Goal: Information Seeking & Learning: Check status

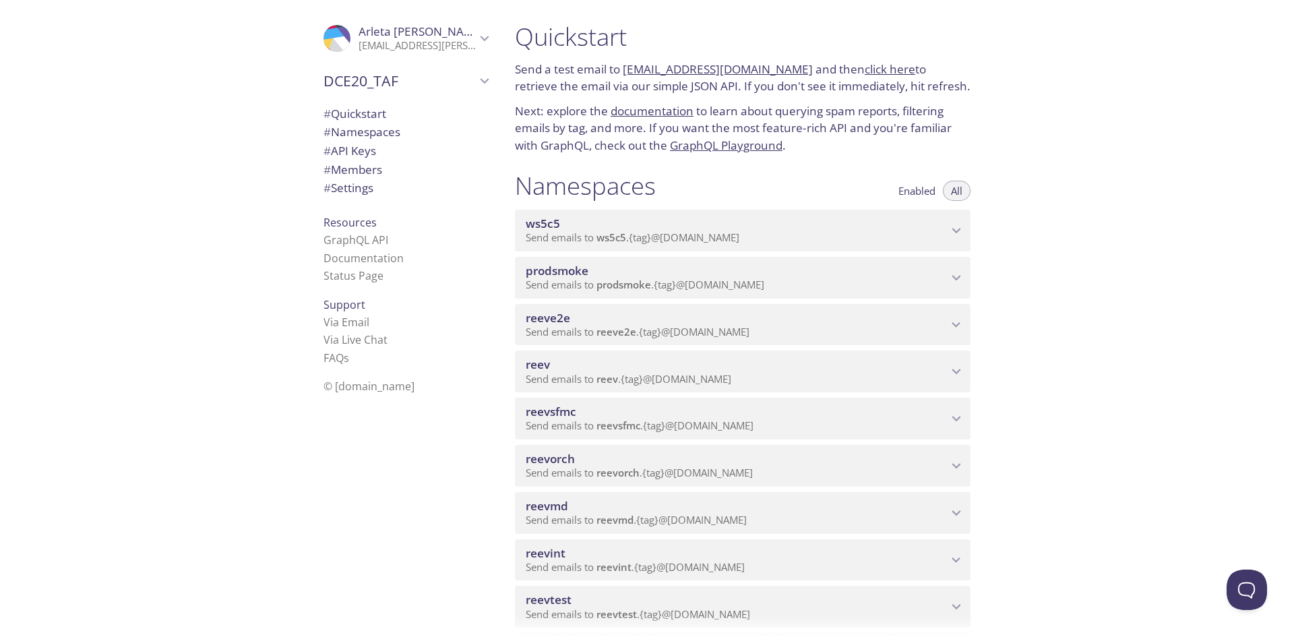
scroll to position [329, 0]
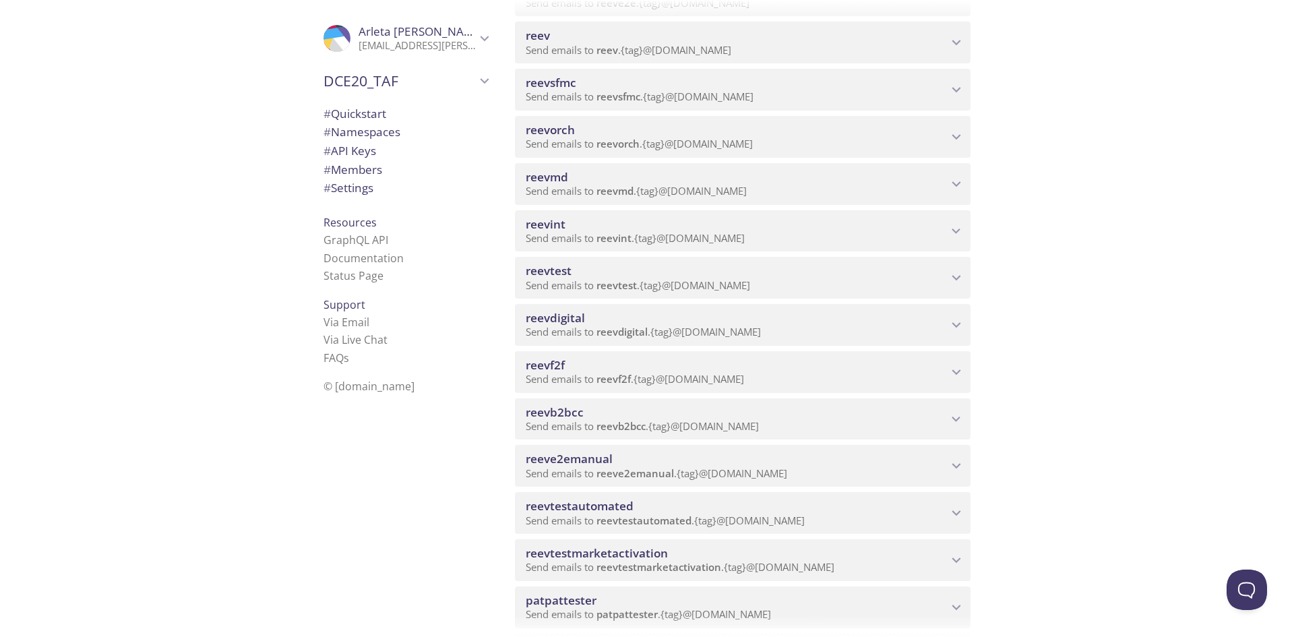
click at [849, 334] on p "Send emails to reevdigital . {tag} @[DOMAIN_NAME]" at bounding box center [737, 332] width 422 height 13
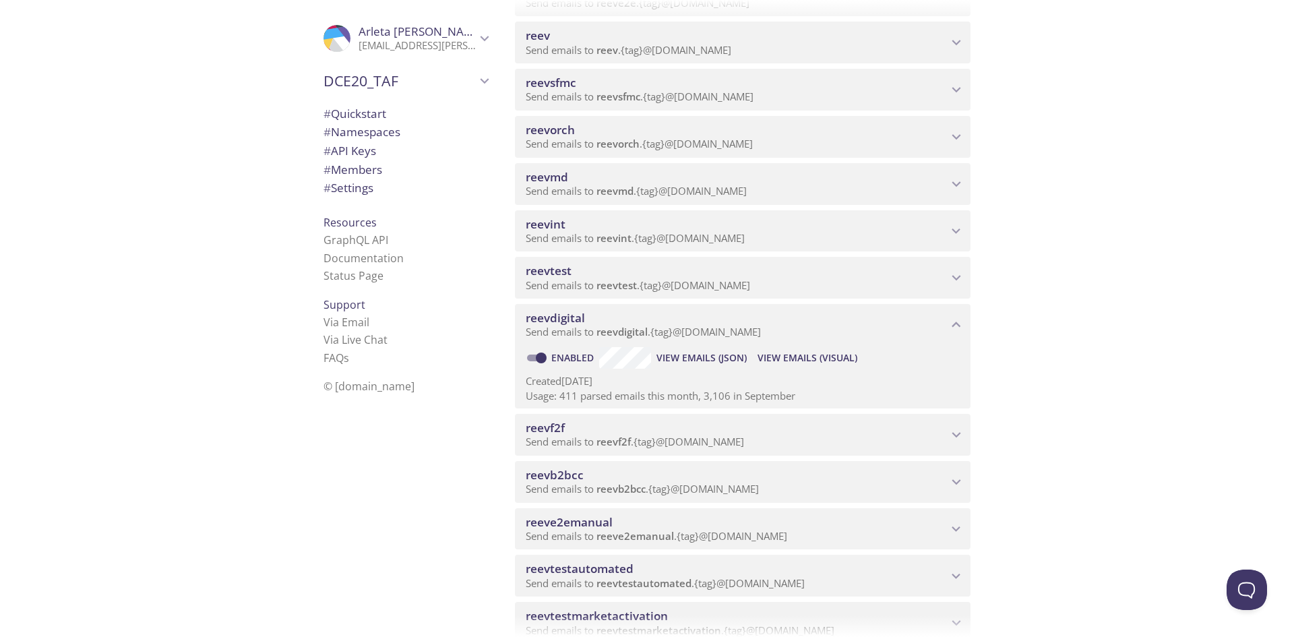
click at [798, 356] on span "View Emails (Visual)" at bounding box center [808, 358] width 100 height 16
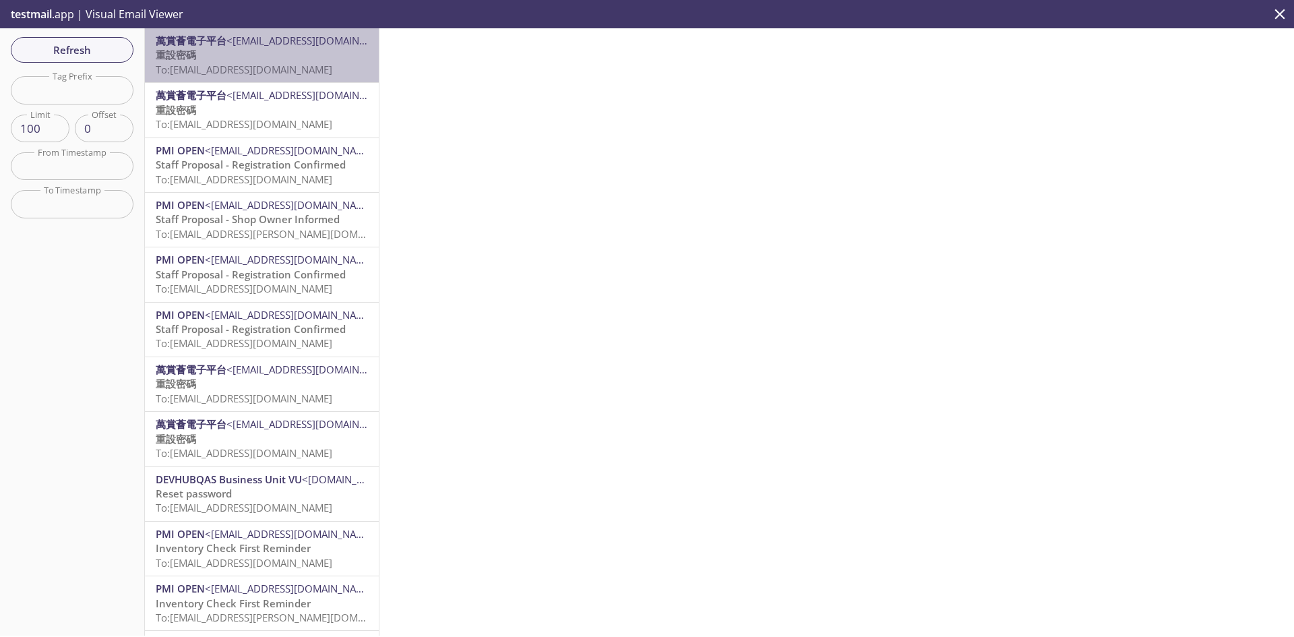
click at [302, 75] on span "To: [EMAIL_ADDRESS][DOMAIN_NAME]" at bounding box center [244, 69] width 177 height 13
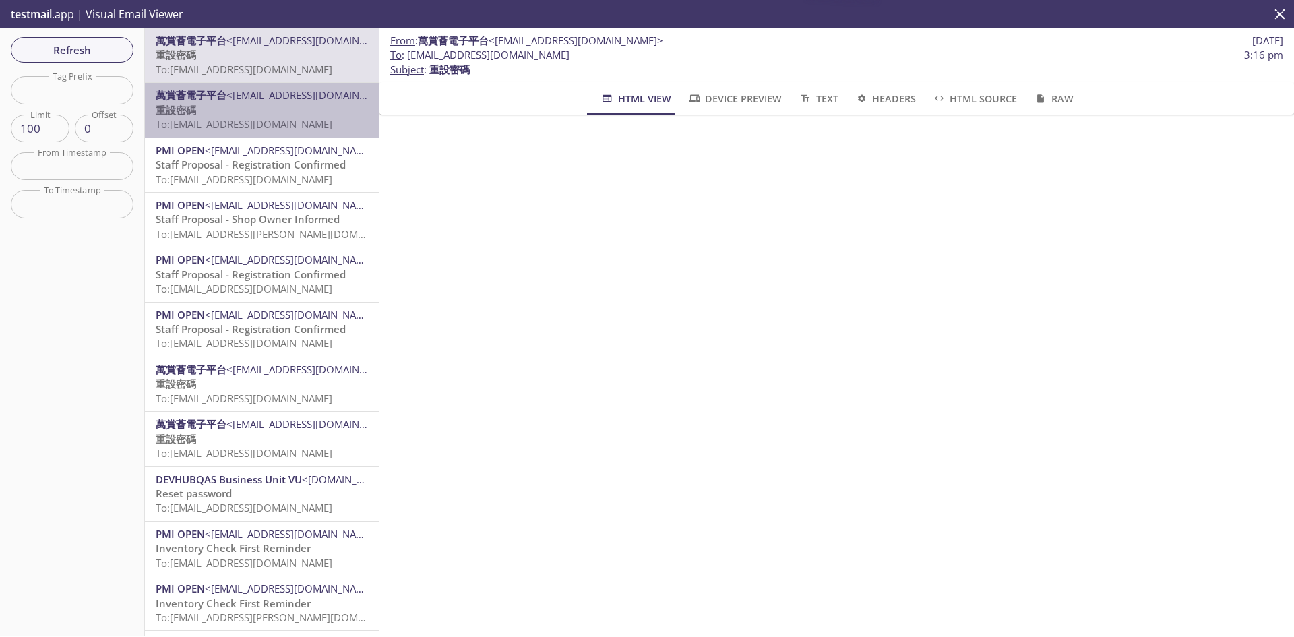
click at [303, 94] on span "<[EMAIL_ADDRESS][DOMAIN_NAME]>" at bounding box center [314, 94] width 175 height 13
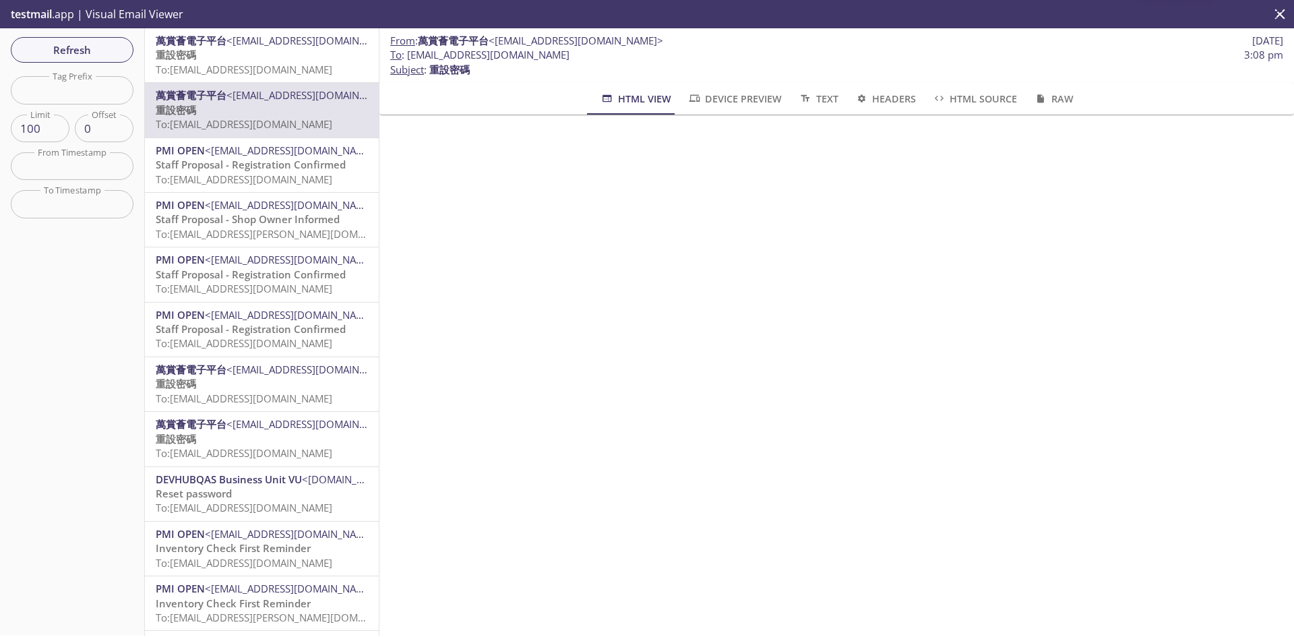
scroll to position [135, 0]
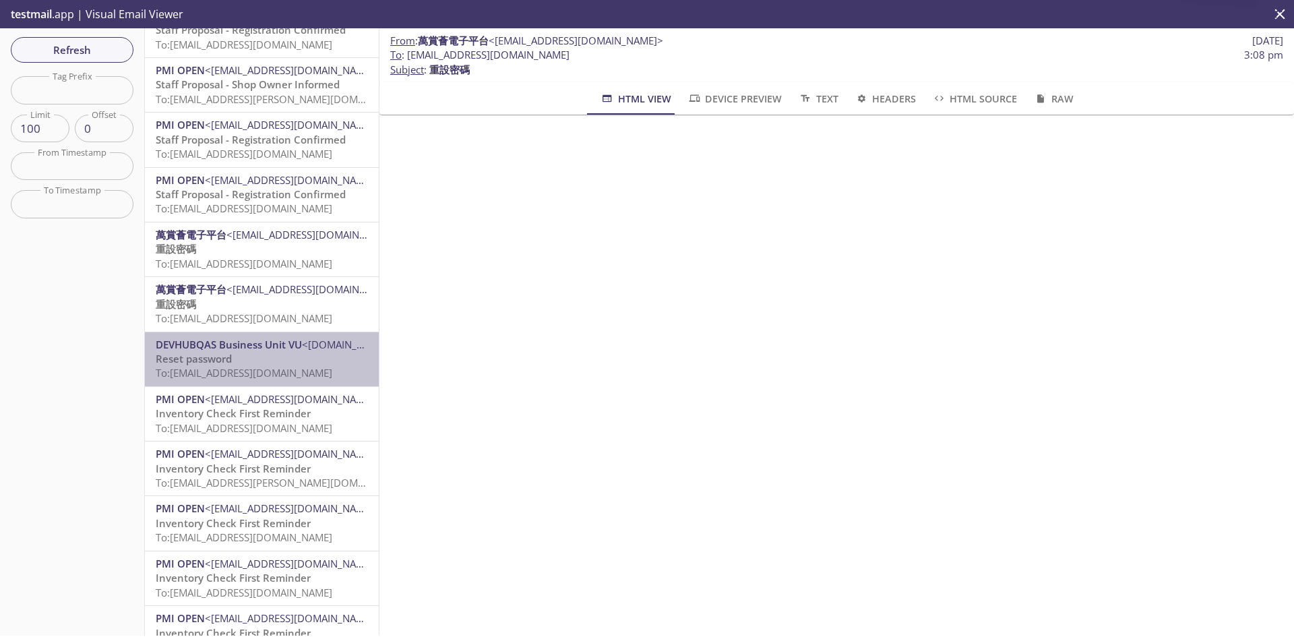
click at [271, 360] on p "Reset password To: [EMAIL_ADDRESS][DOMAIN_NAME]" at bounding box center [262, 366] width 212 height 29
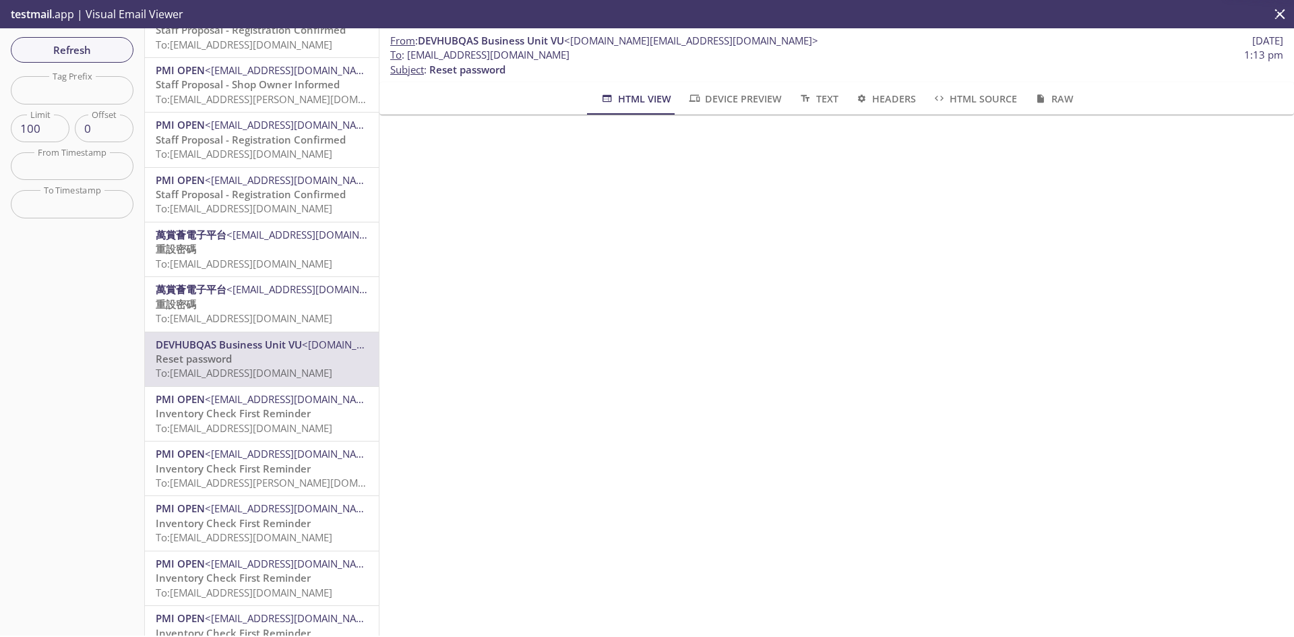
click at [260, 411] on span "Inventory Check First Reminder" at bounding box center [233, 413] width 155 height 13
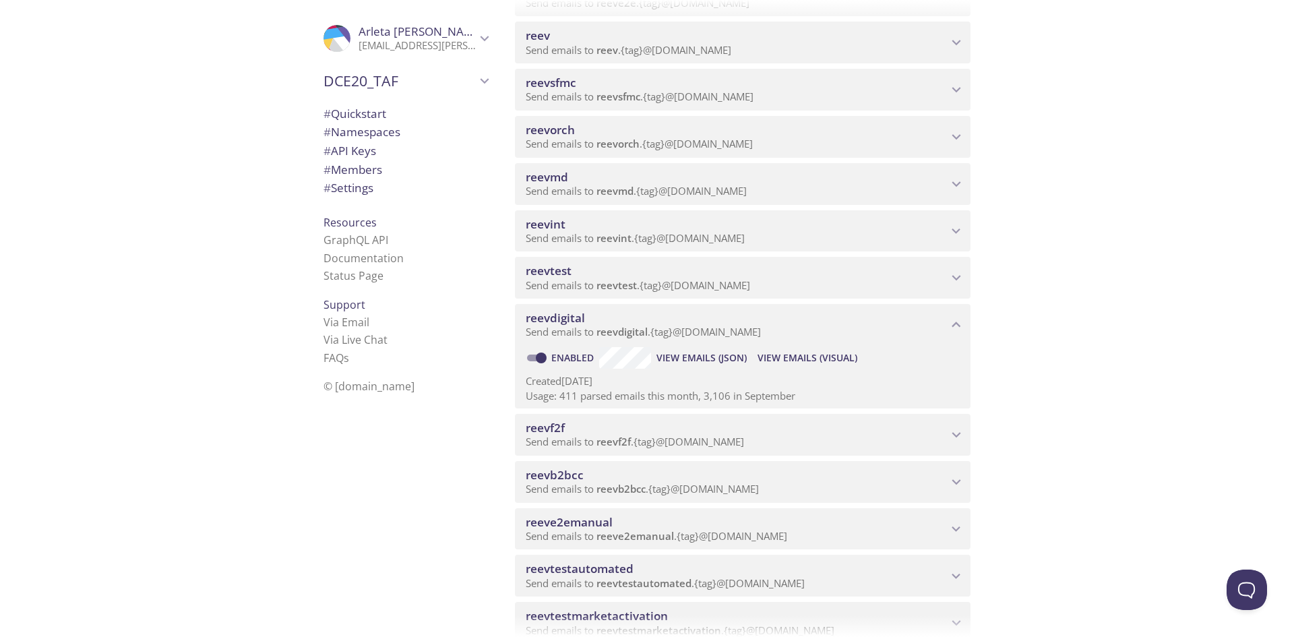
drag, startPoint x: 179, startPoint y: 1, endPoint x: 815, endPoint y: 352, distance: 726.9
click at [815, 352] on span "View Emails (Visual)" at bounding box center [808, 358] width 100 height 16
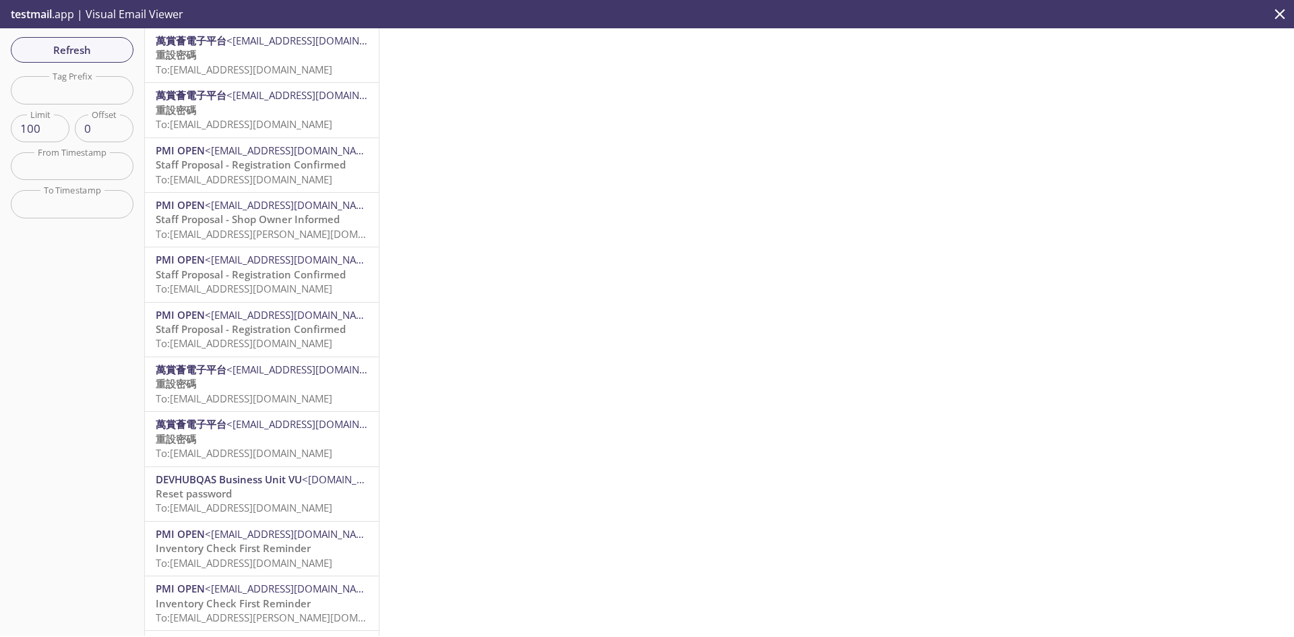
click at [239, 65] on span "To: [EMAIL_ADDRESS][DOMAIN_NAME]" at bounding box center [244, 69] width 177 height 13
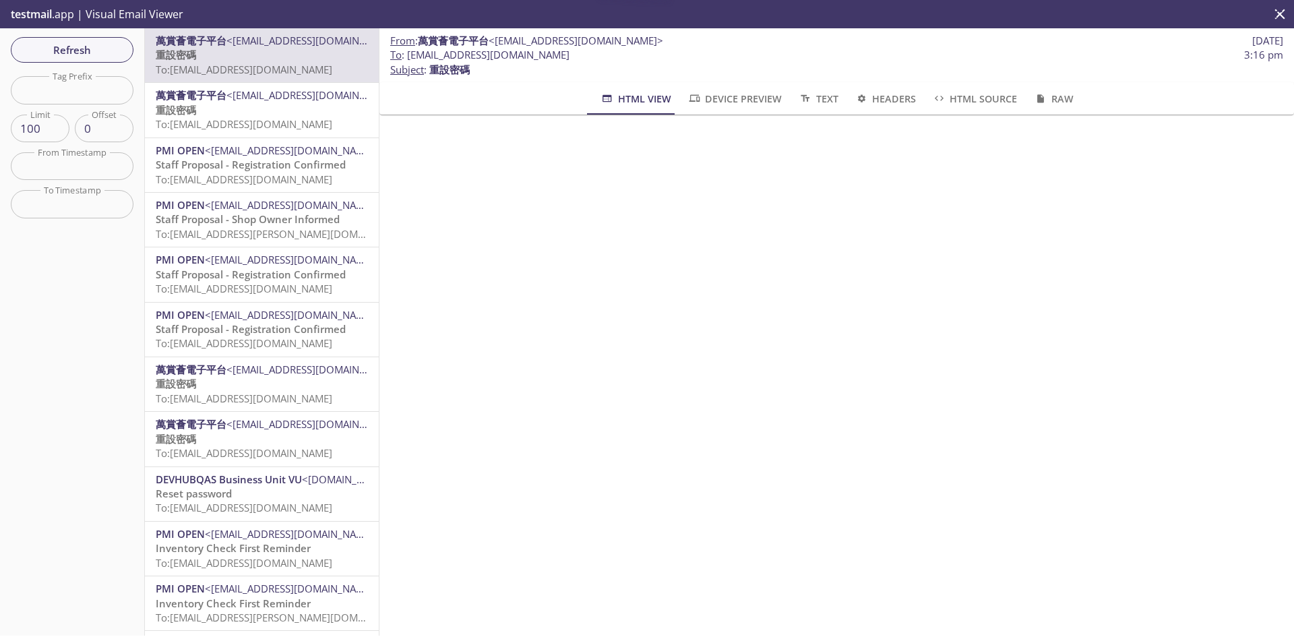
drag, startPoint x: 586, startPoint y: 57, endPoint x: 409, endPoint y: 54, distance: 176.7
click at [409, 54] on span "To : [EMAIL_ADDRESS][DOMAIN_NAME] 3:16 pm" at bounding box center [836, 55] width 893 height 14
copy span "[EMAIL_ADDRESS][DOMAIN_NAME]"
drag, startPoint x: 379, startPoint y: 80, endPoint x: 379, endPoint y: 57, distance: 22.9
click at [379, 57] on div "萬賞薈電子平台 <[EMAIL_ADDRESS][DOMAIN_NAME]> 重設密碼 To: [EMAIL_ADDRESS][DOMAIN_NAME] 萬賞…" at bounding box center [262, 331] width 235 height 607
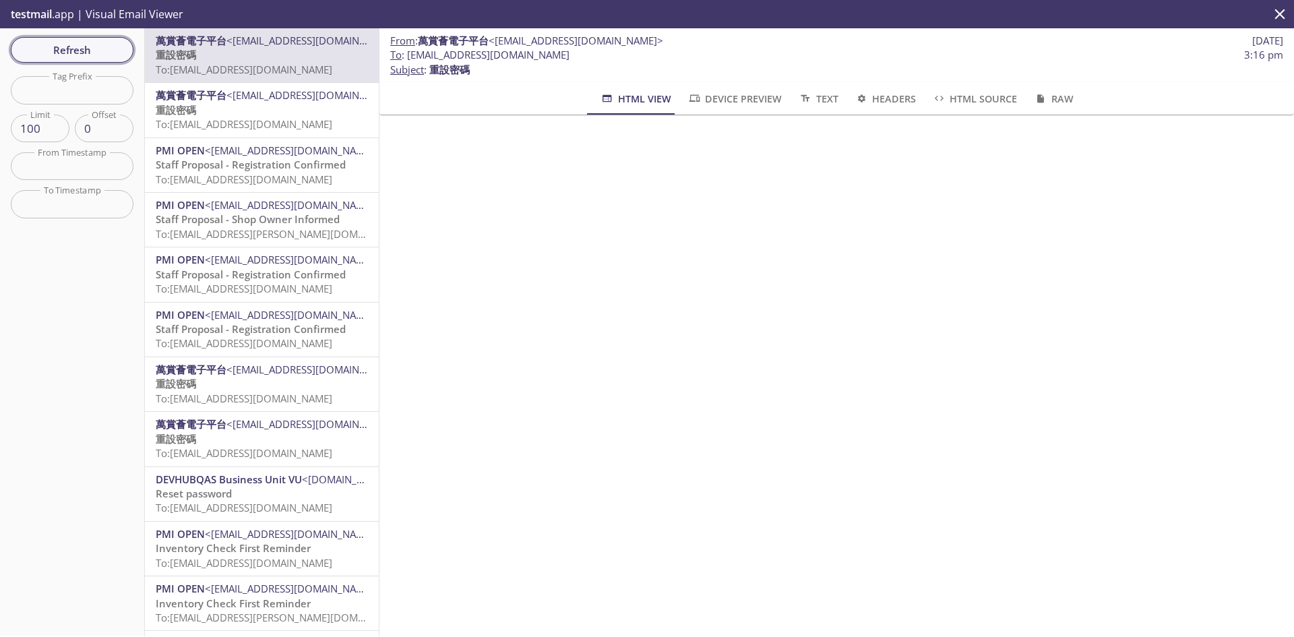
click at [107, 47] on span "Refresh" at bounding box center [72, 50] width 101 height 18
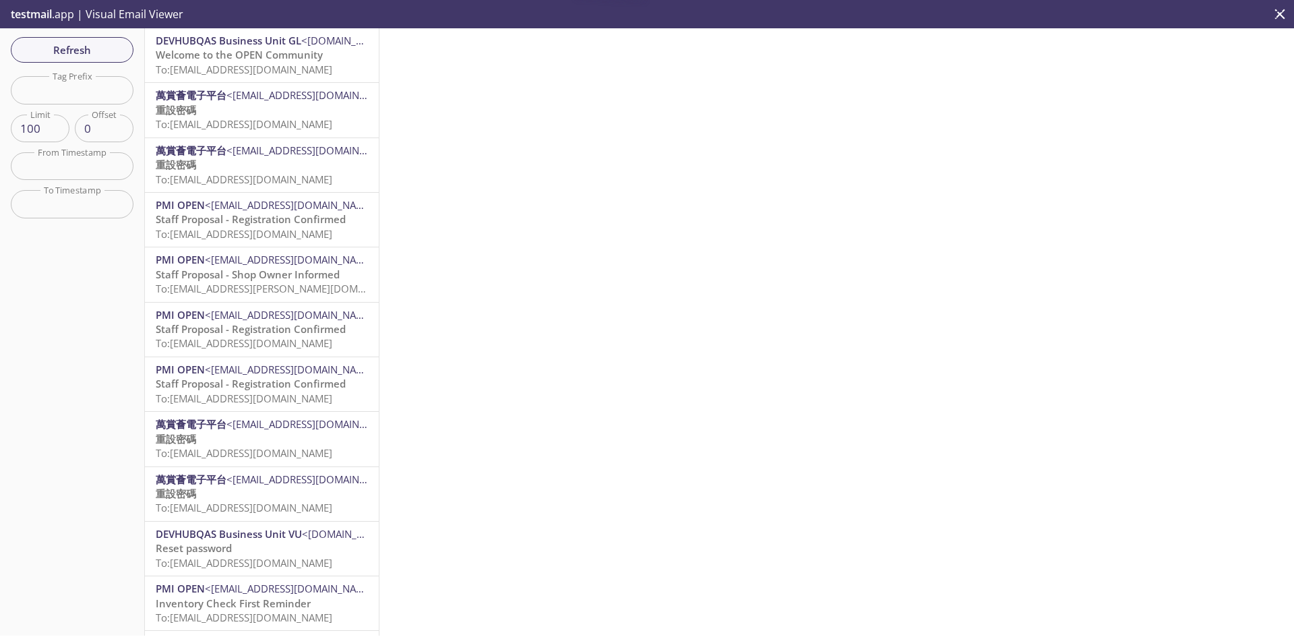
click at [328, 57] on p "Welcome to the OPEN Community To: [EMAIL_ADDRESS][DOMAIN_NAME]" at bounding box center [262, 62] width 212 height 29
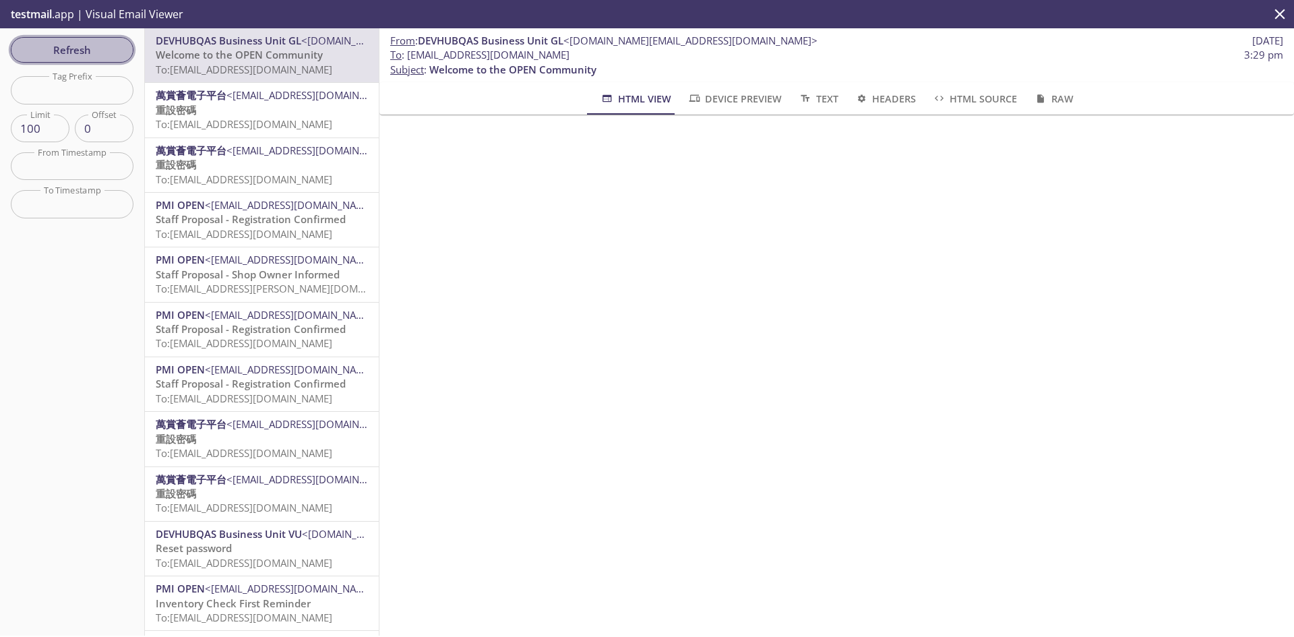
click at [109, 51] on span "Refresh" at bounding box center [72, 50] width 101 height 18
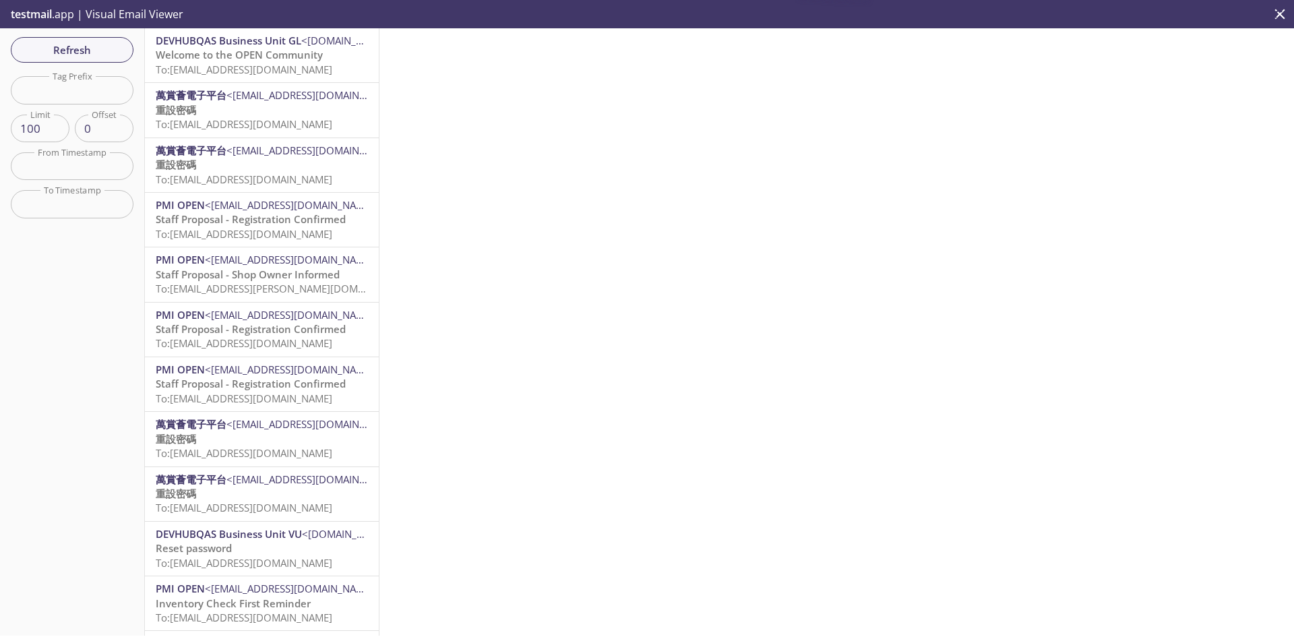
click at [318, 44] on span "<[DOMAIN_NAME][EMAIL_ADDRESS][DOMAIN_NAME]>" at bounding box center [428, 40] width 254 height 13
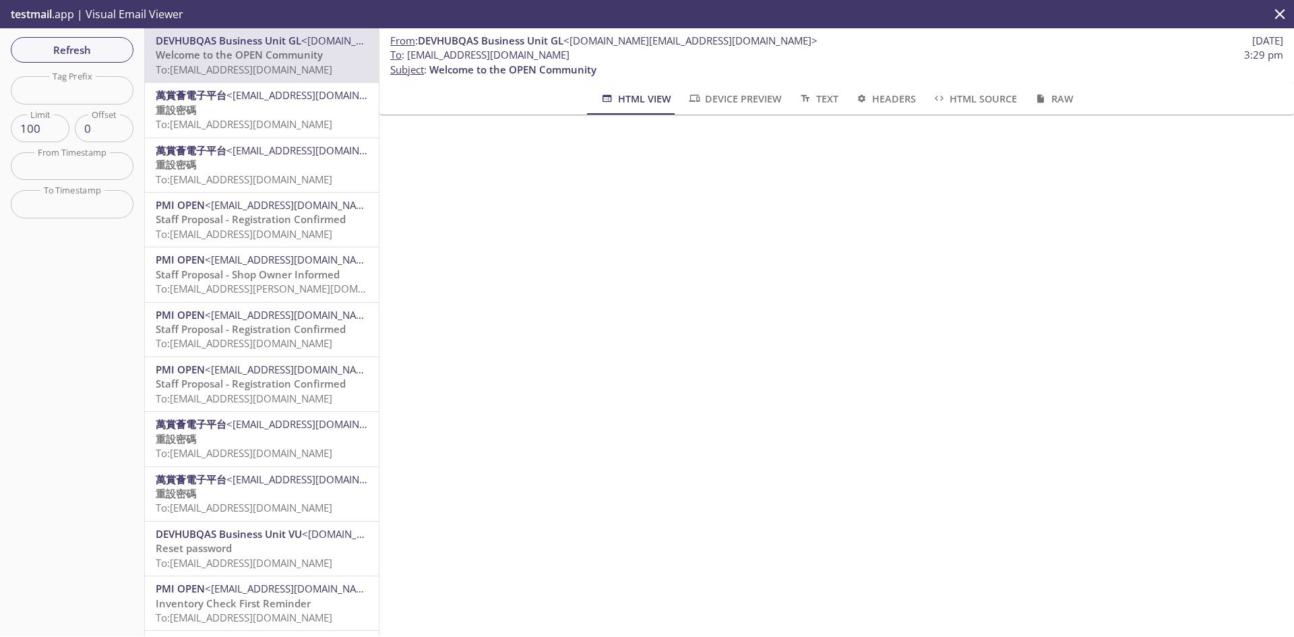
drag, startPoint x: 637, startPoint y: 55, endPoint x: 408, endPoint y: 60, distance: 229.3
click at [408, 60] on span "To : [EMAIL_ADDRESS][DOMAIN_NAME] 3:29 pm" at bounding box center [836, 55] width 893 height 14
copy span "[EMAIL_ADDRESS][DOMAIN_NAME]"
click at [111, 40] on button "Refresh" at bounding box center [72, 50] width 123 height 26
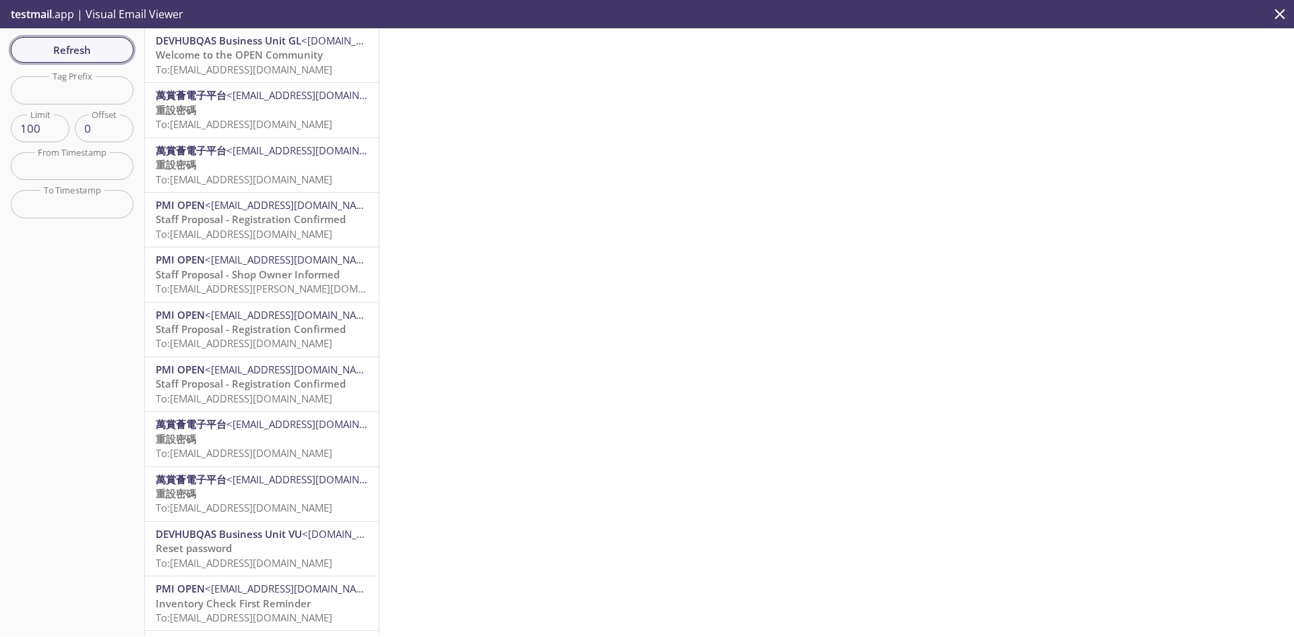
click at [111, 45] on span "Refresh" at bounding box center [72, 50] width 101 height 18
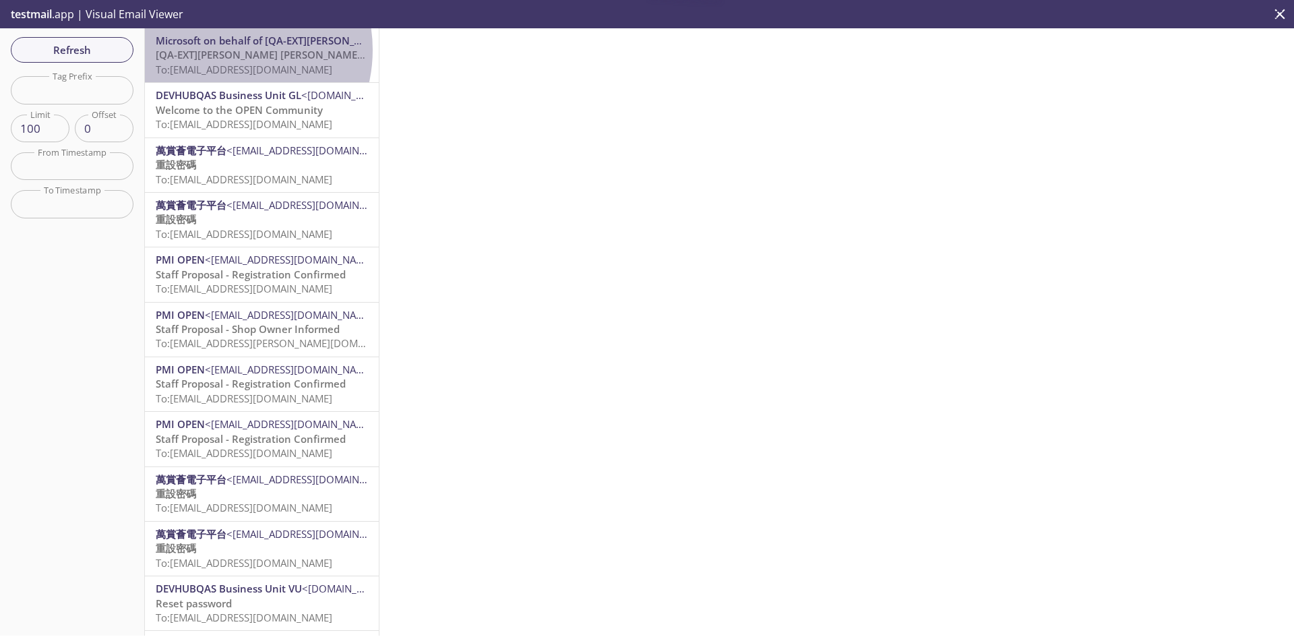
click at [220, 50] on span "[QA-EXT][PERSON_NAME] [PERSON_NAME] International account email verification co…" at bounding box center [370, 54] width 428 height 13
